Goal: Find specific page/section: Find specific page/section

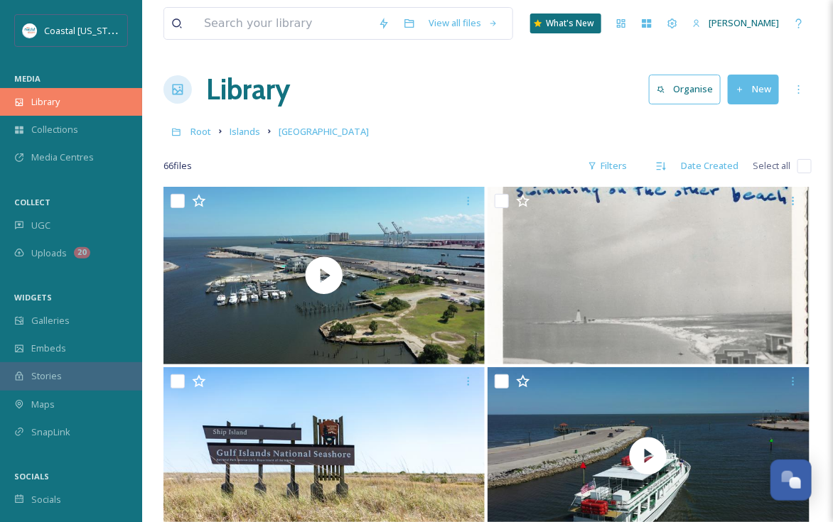
click at [55, 100] on span "Library" at bounding box center [45, 101] width 28 height 13
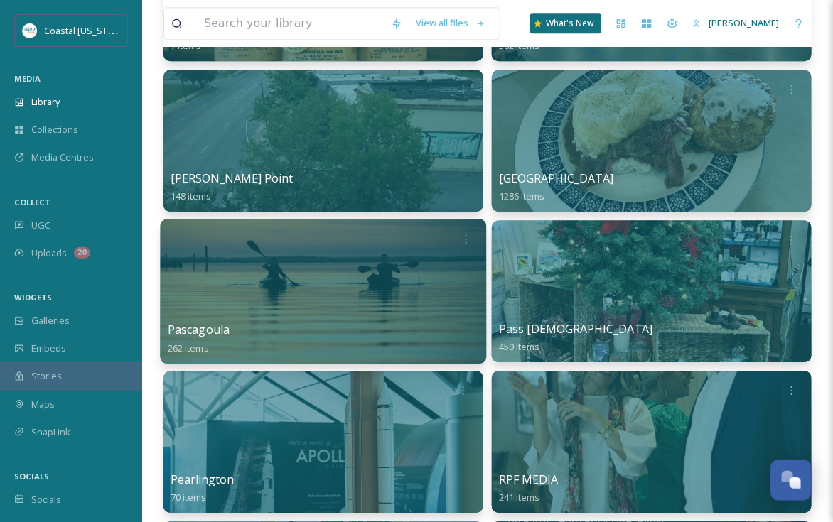
scroll to position [1279, 0]
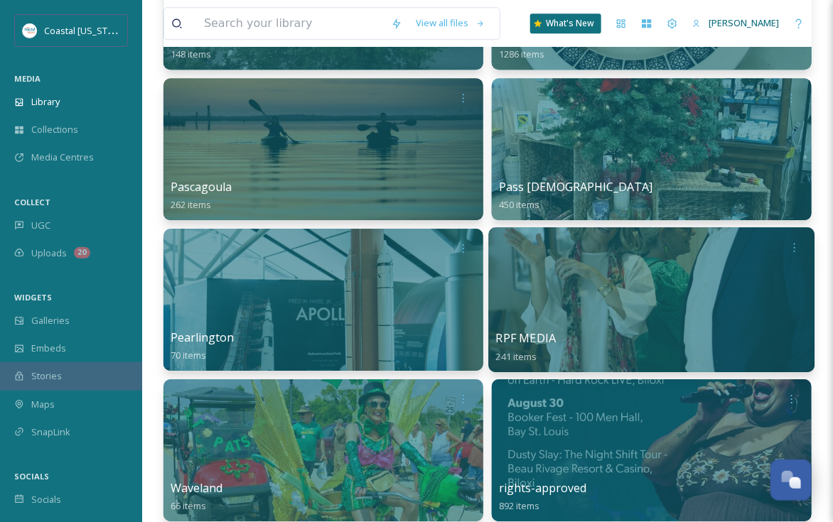
click at [605, 303] on div at bounding box center [652, 299] width 326 height 145
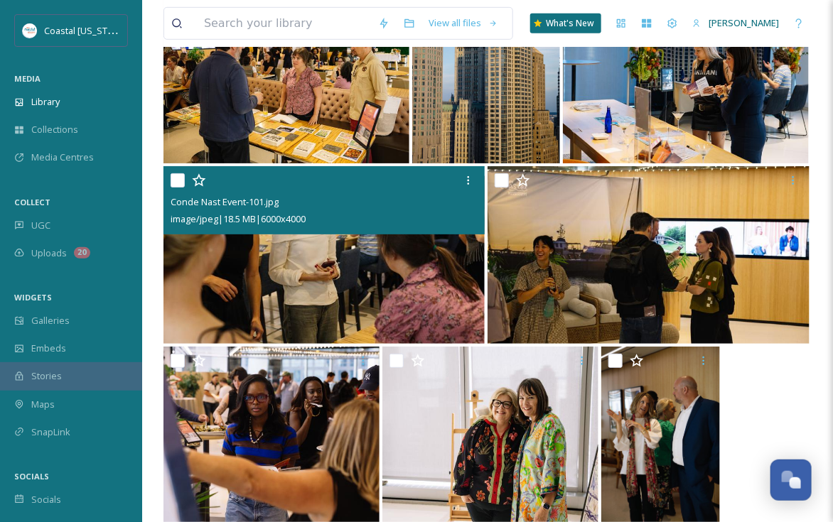
scroll to position [12274, 0]
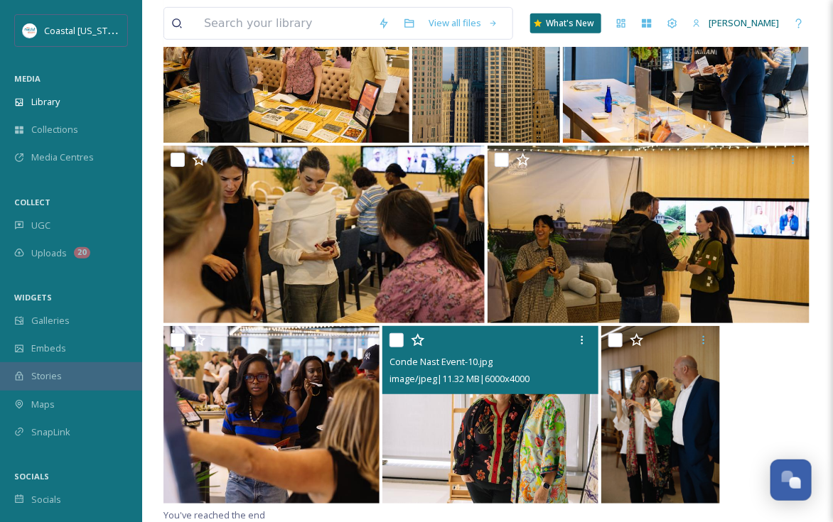
click at [503, 423] on img at bounding box center [490, 415] width 216 height 178
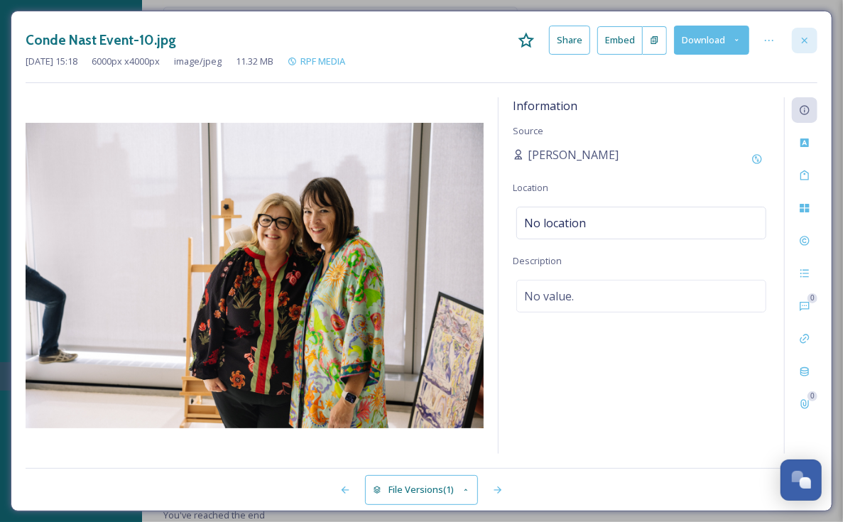
click at [809, 39] on icon at bounding box center [804, 40] width 11 height 11
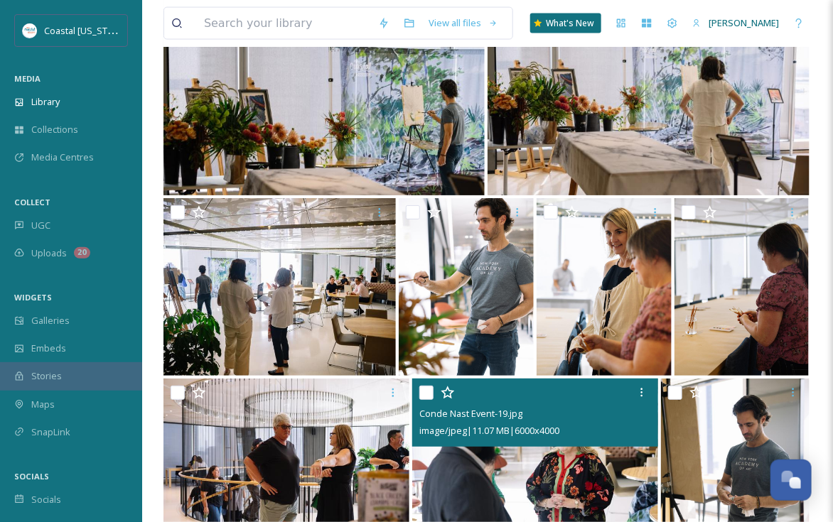
scroll to position [10924, 0]
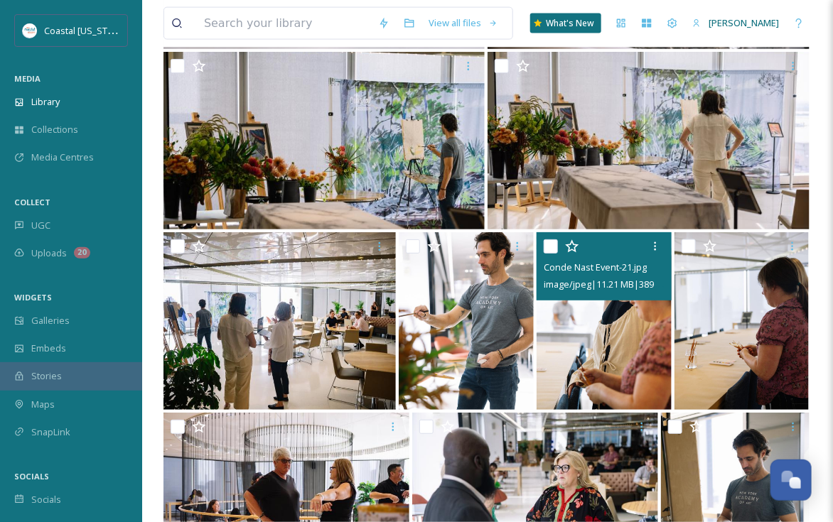
click at [607, 328] on img at bounding box center [603, 321] width 135 height 178
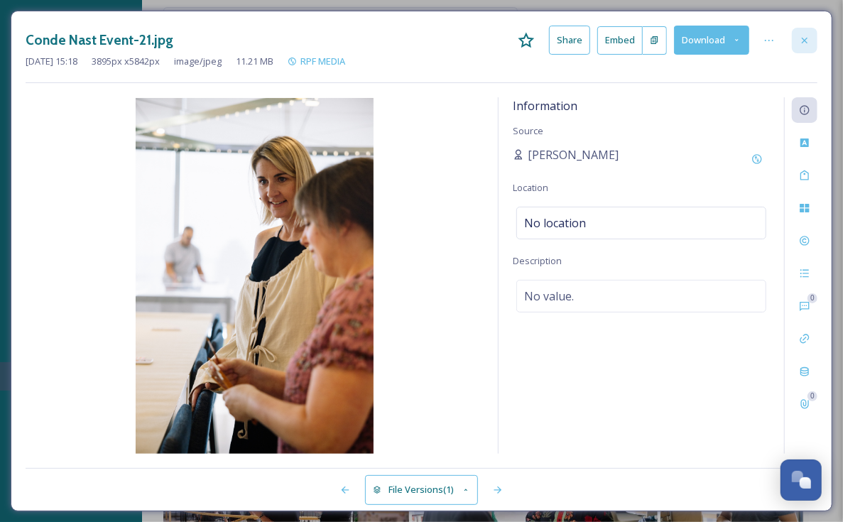
click at [806, 39] on icon at bounding box center [805, 40] width 6 height 6
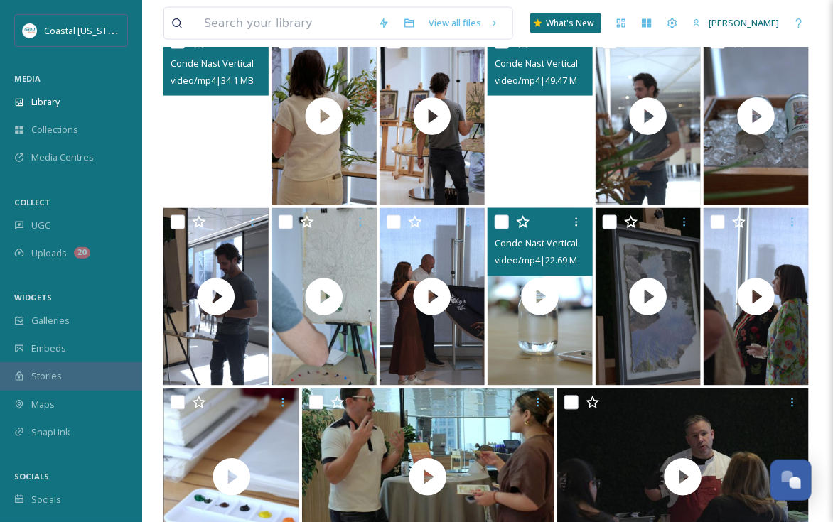
scroll to position [716, 0]
